Goal: Task Accomplishment & Management: Complete application form

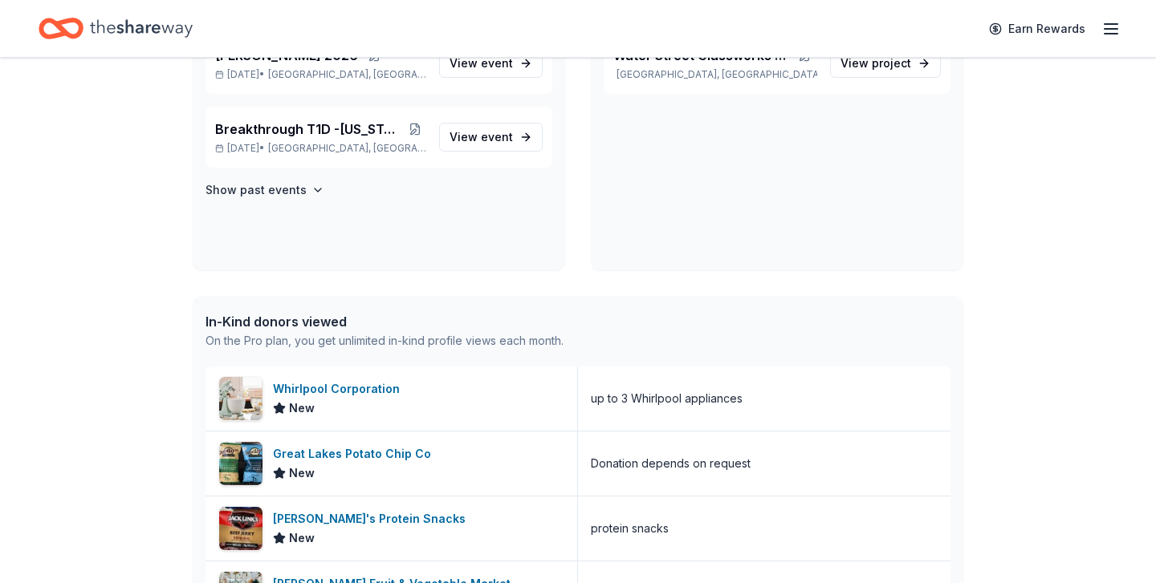
scroll to position [442, 0]
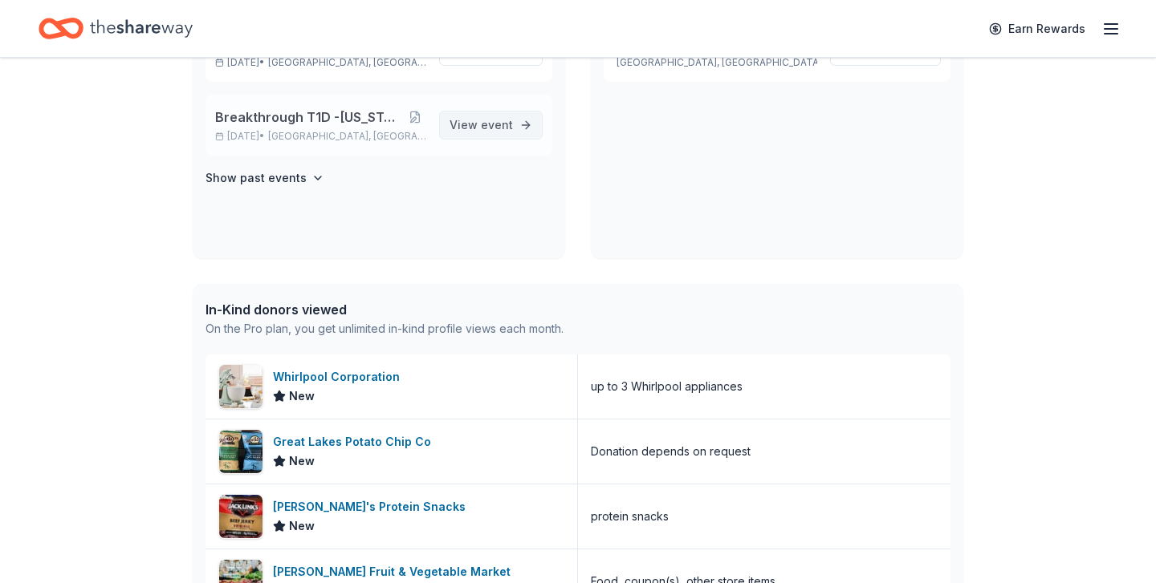
click at [486, 128] on span "event" at bounding box center [497, 125] width 32 height 14
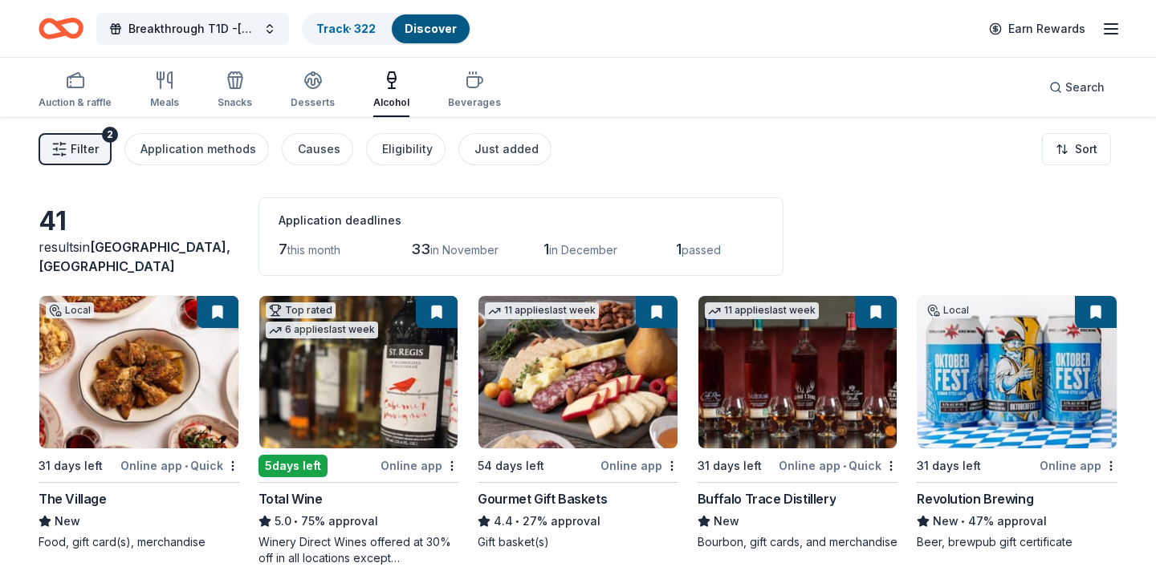
click at [749, 352] on img at bounding box center [797, 372] width 199 height 152
click at [352, 23] on link "Track · 322" at bounding box center [345, 29] width 59 height 14
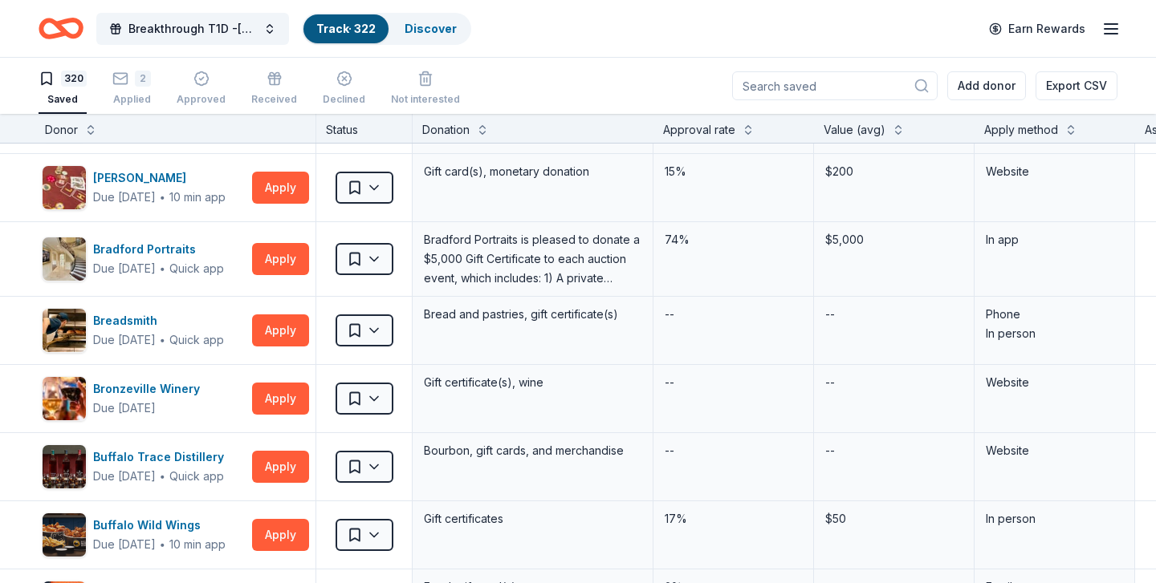
scroll to position [2459, 3]
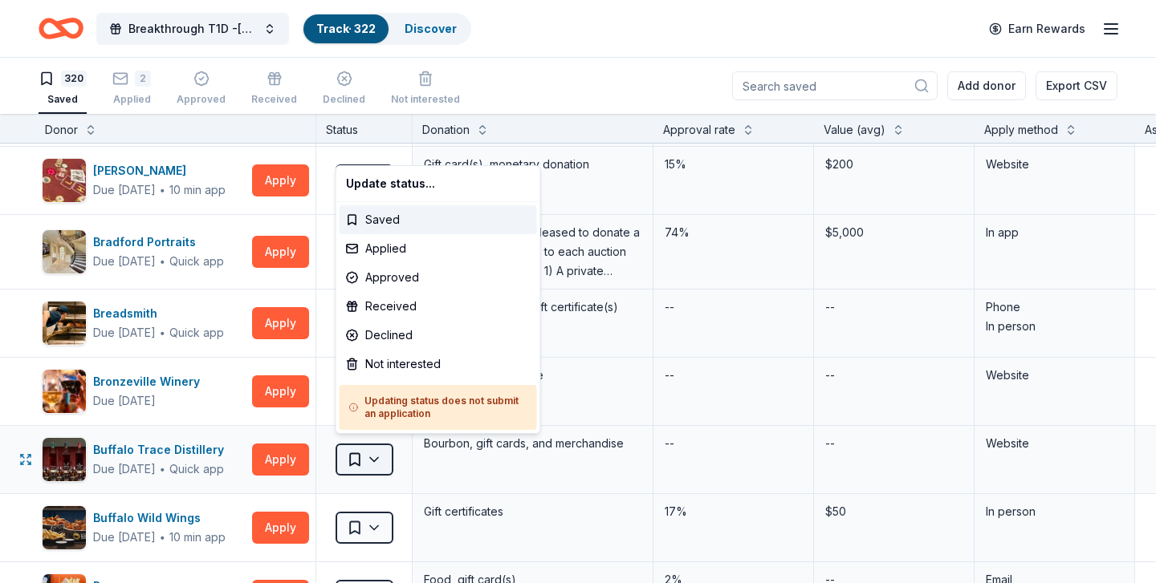
click at [372, 451] on html "Breakthrough T1D -[US_STATE] Gala 2025 Track · 322 Discover Earn Rewards 320 Sa…" at bounding box center [578, 291] width 1156 height 583
click at [368, 244] on div "Applied" at bounding box center [437, 248] width 197 height 29
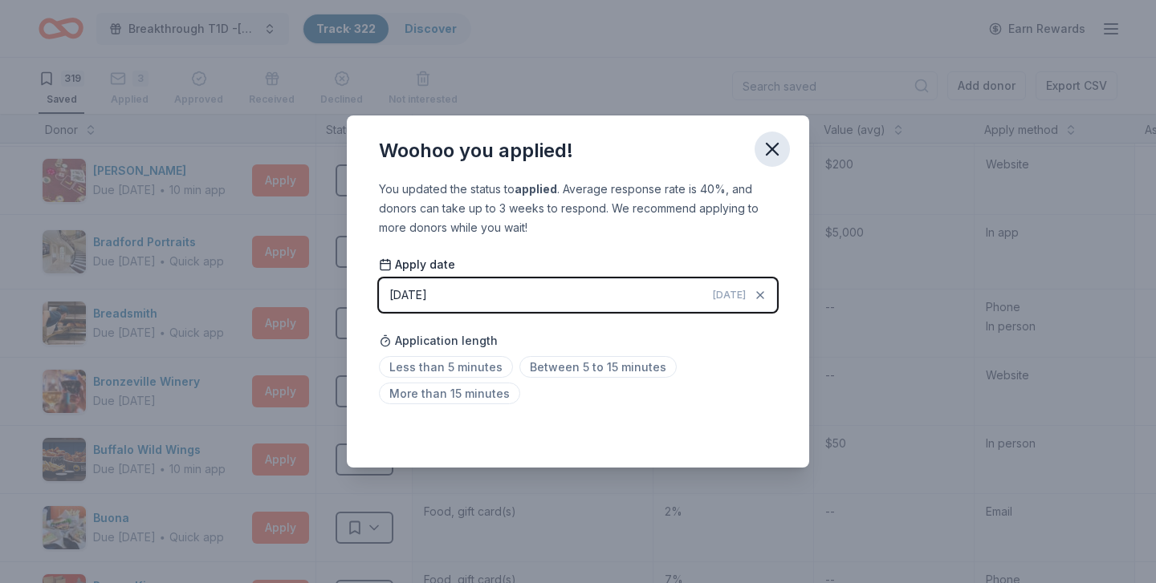
click at [775, 144] on icon "button" at bounding box center [771, 149] width 11 height 11
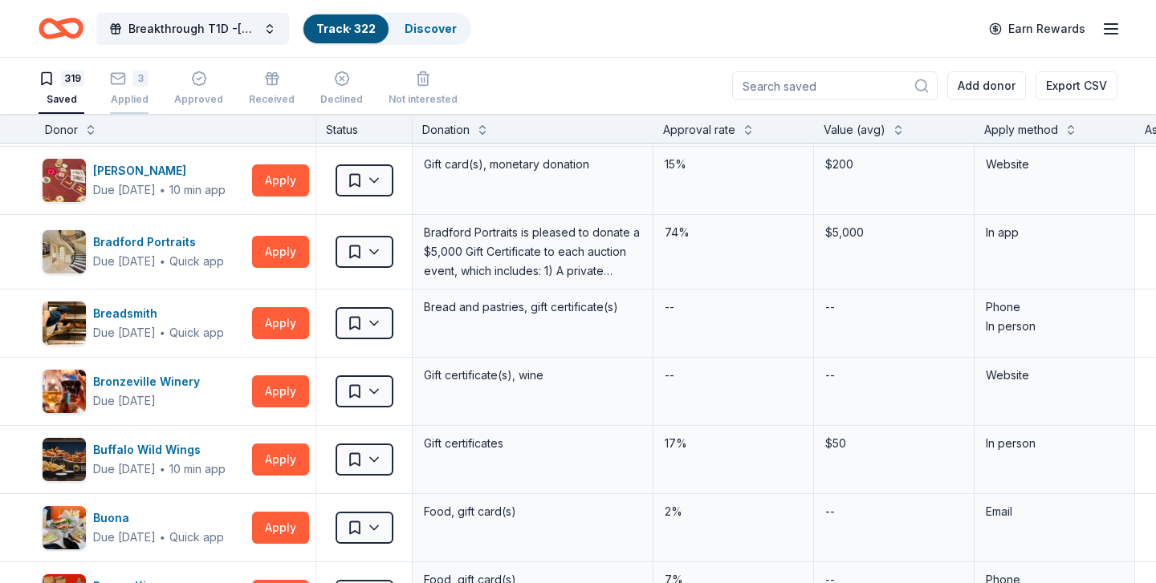
click at [119, 82] on icon "button" at bounding box center [118, 79] width 16 height 16
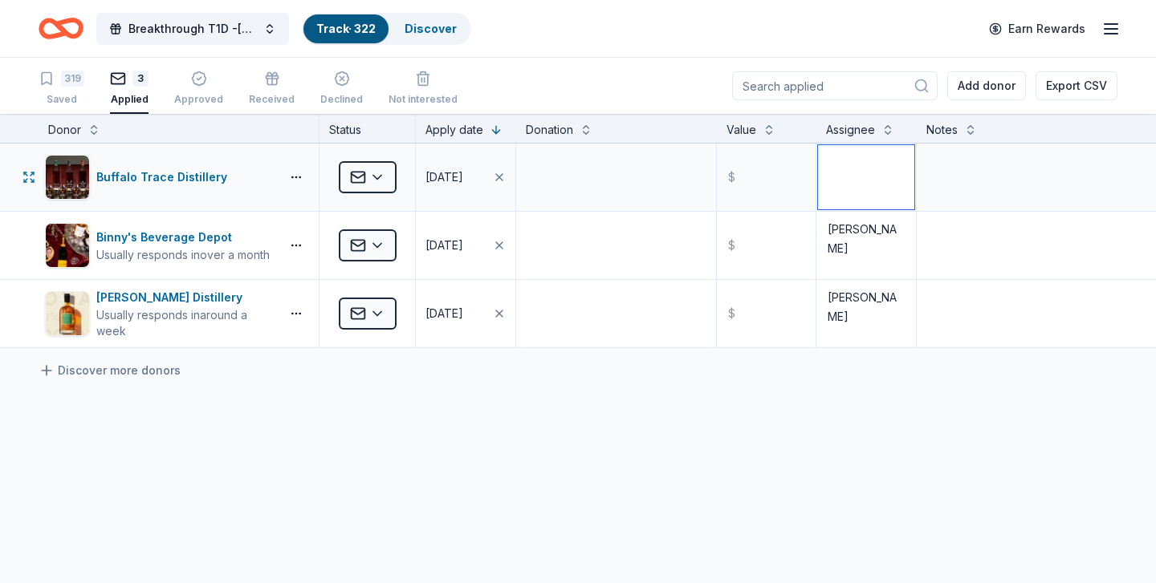
click at [838, 173] on textarea at bounding box center [866, 177] width 96 height 64
type textarea "[PERSON_NAME]"
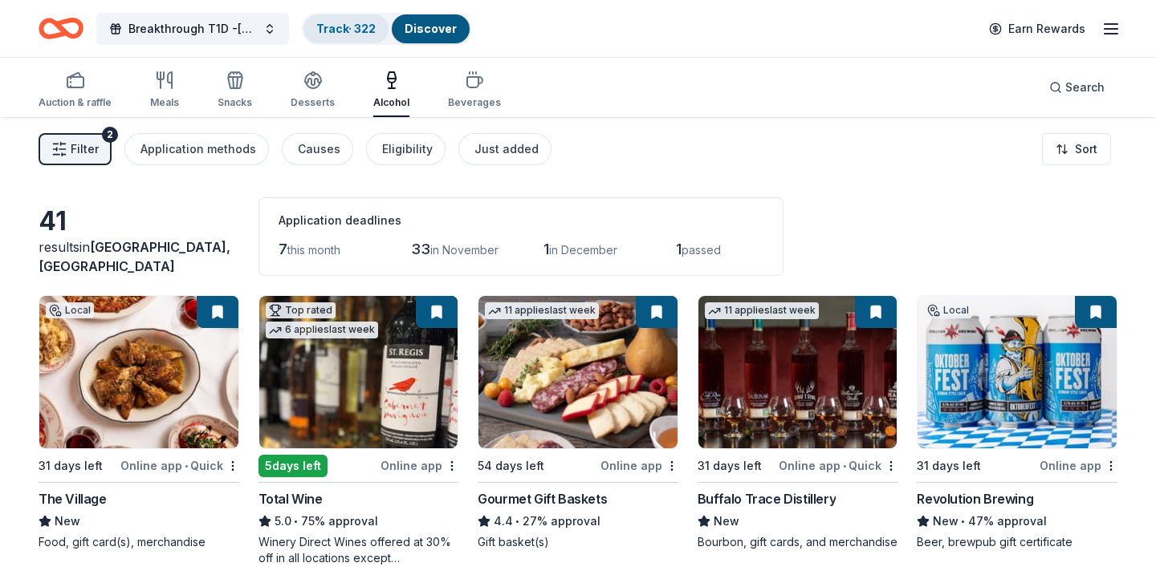
click at [363, 26] on link "Track · 322" at bounding box center [345, 29] width 59 height 14
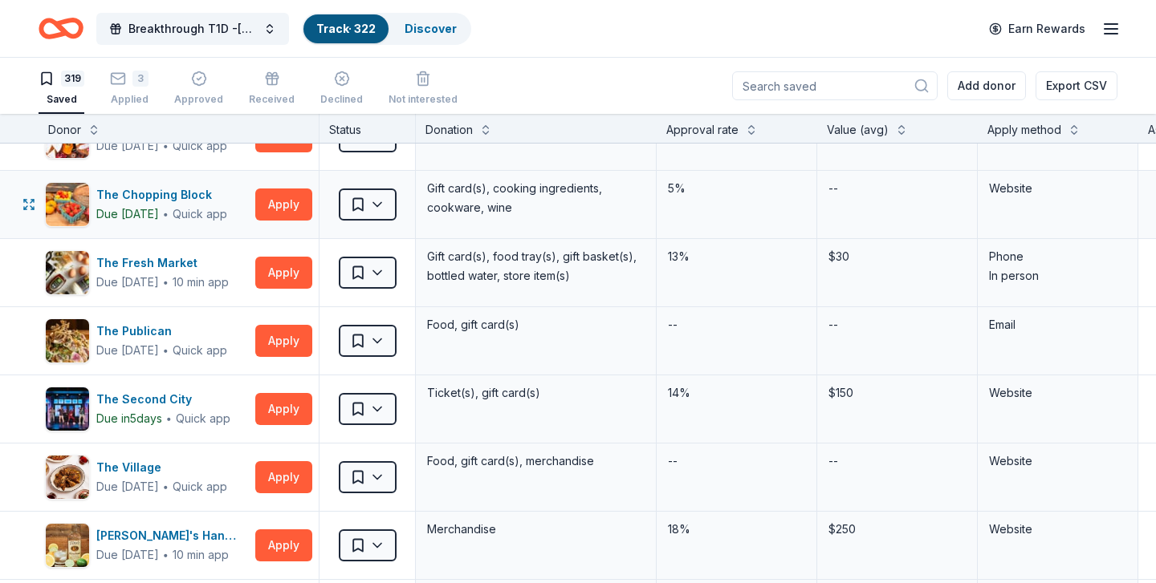
scroll to position [19834, 0]
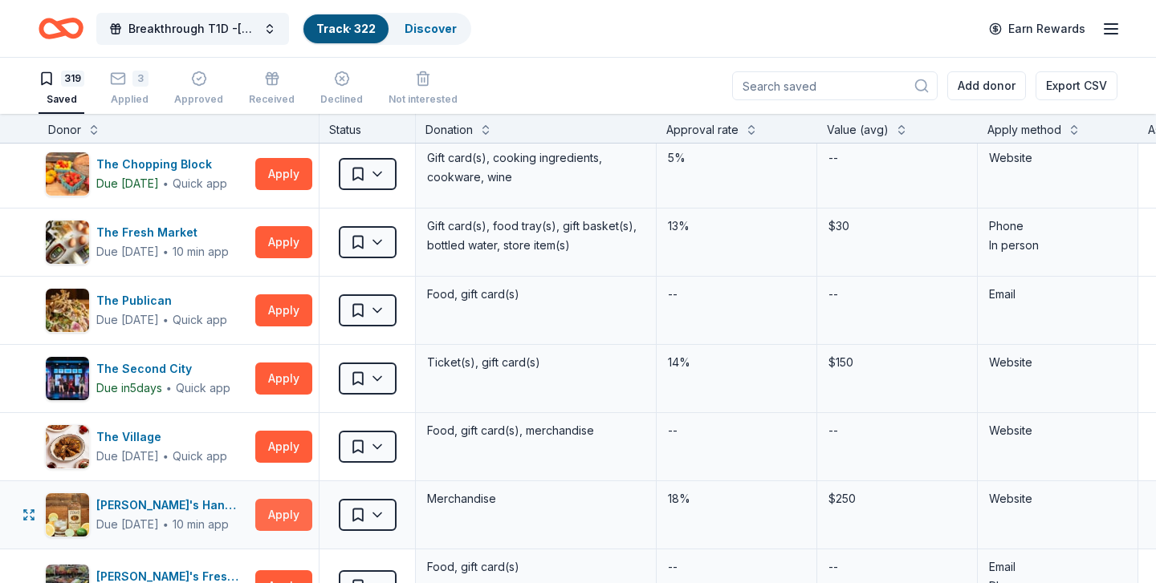
click at [259, 499] on button "Apply" at bounding box center [283, 515] width 57 height 32
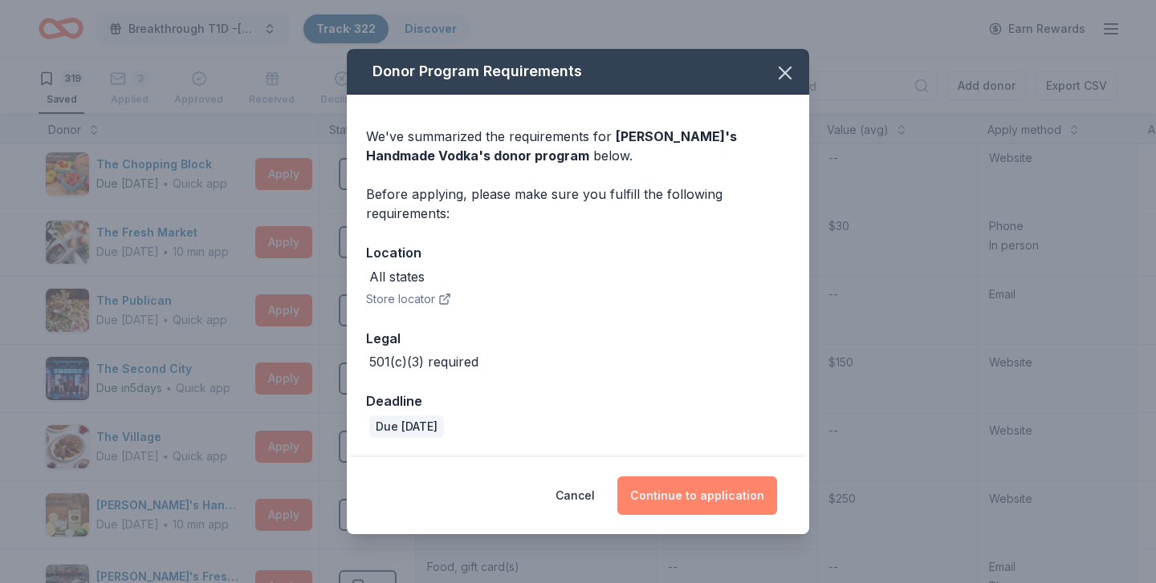
click at [693, 495] on button "Continue to application" at bounding box center [697, 496] width 160 height 39
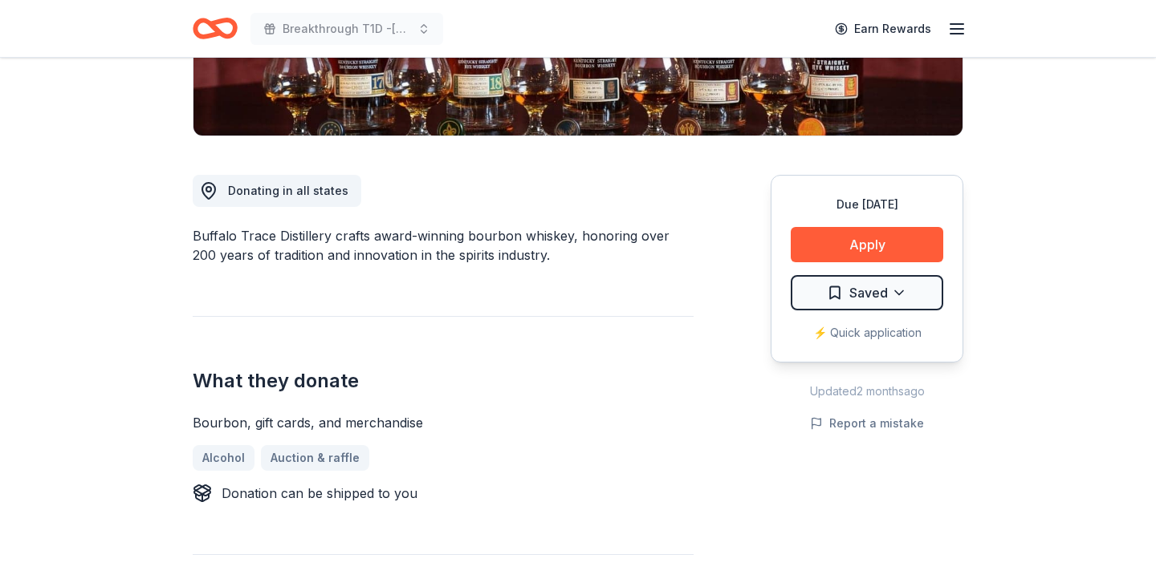
scroll to position [372, 0]
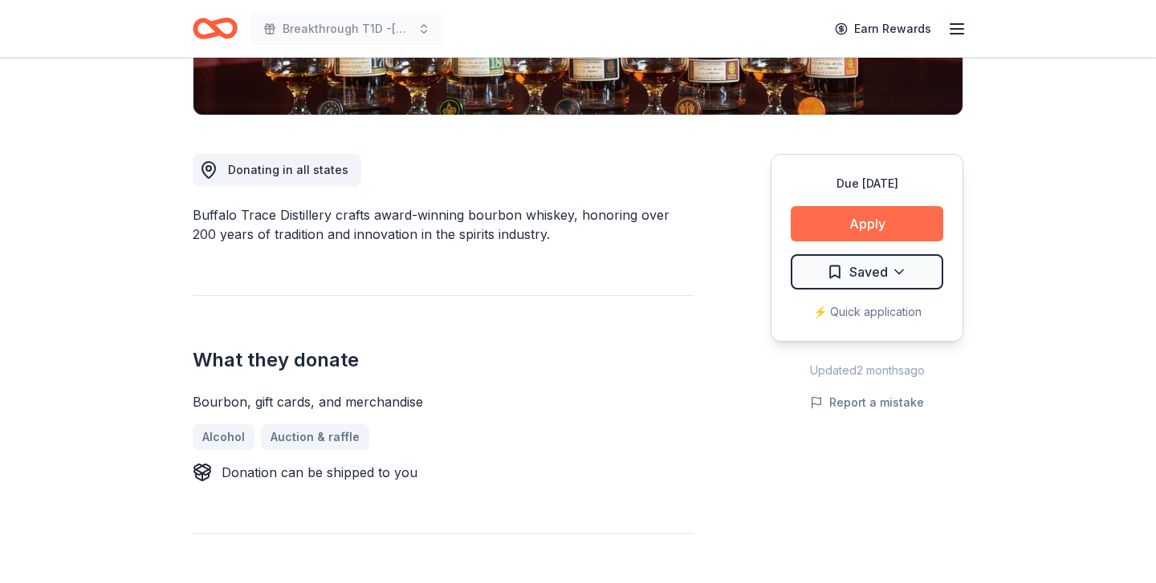
click at [848, 226] on button "Apply" at bounding box center [867, 223] width 152 height 35
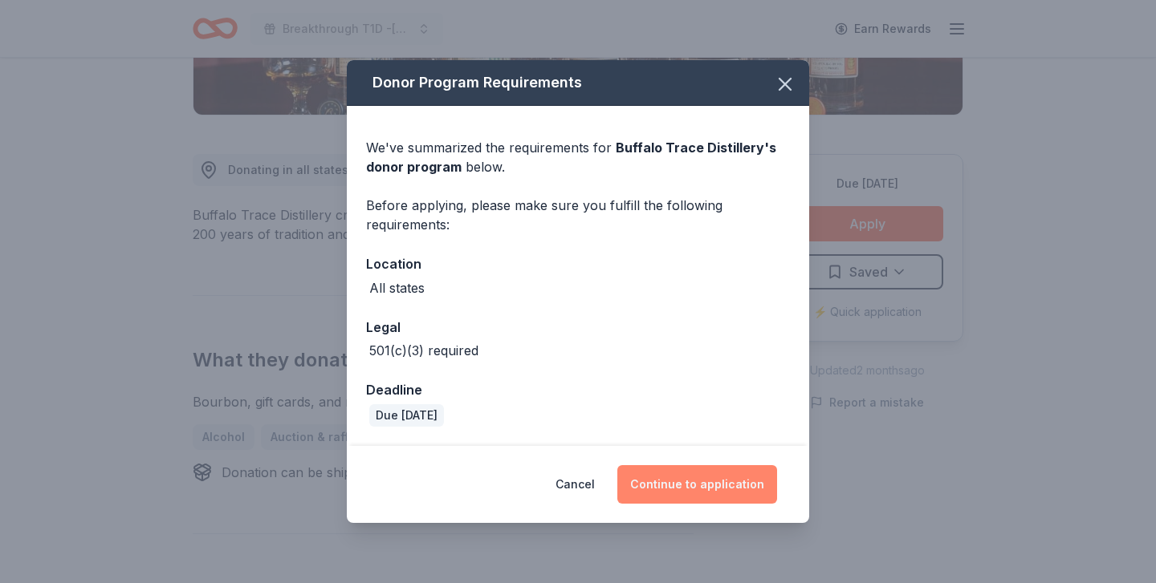
click at [704, 483] on button "Continue to application" at bounding box center [697, 484] width 160 height 39
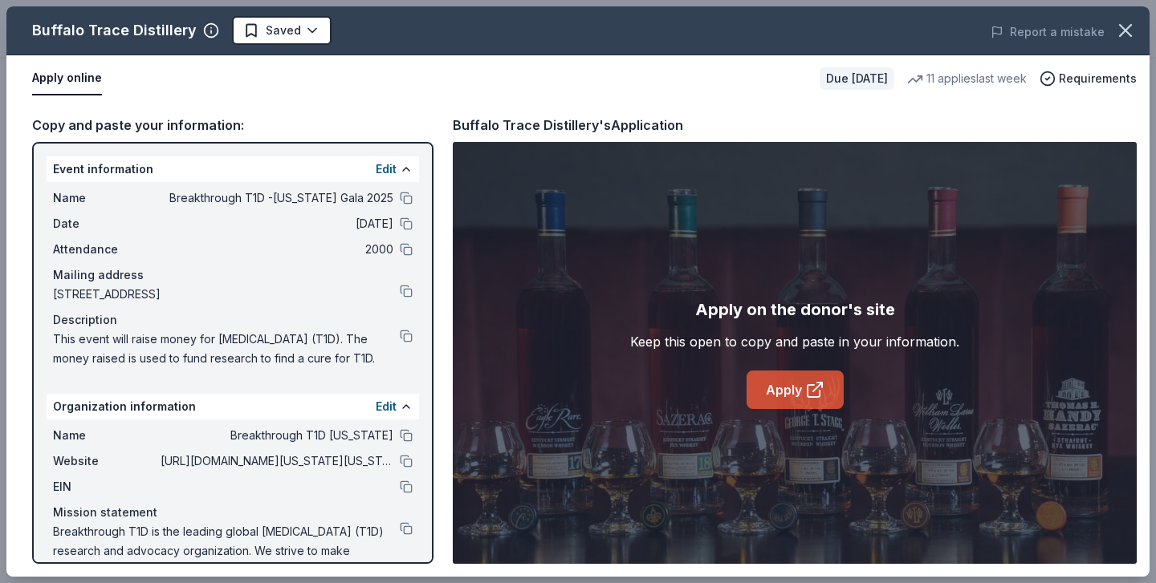
click at [794, 387] on link "Apply" at bounding box center [794, 390] width 97 height 39
click at [785, 392] on link "Apply" at bounding box center [794, 390] width 97 height 39
